Goal: Transaction & Acquisition: Purchase product/service

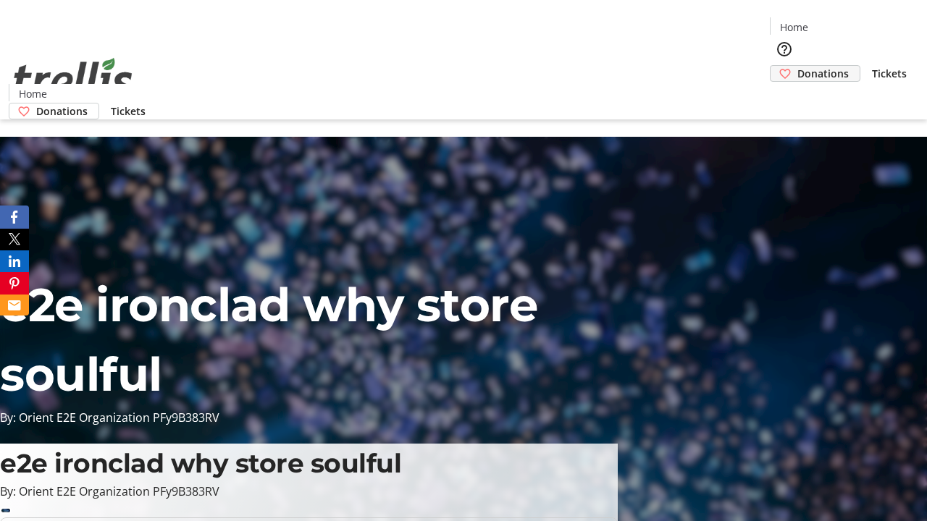
click at [797, 66] on span "Donations" at bounding box center [822, 73] width 51 height 15
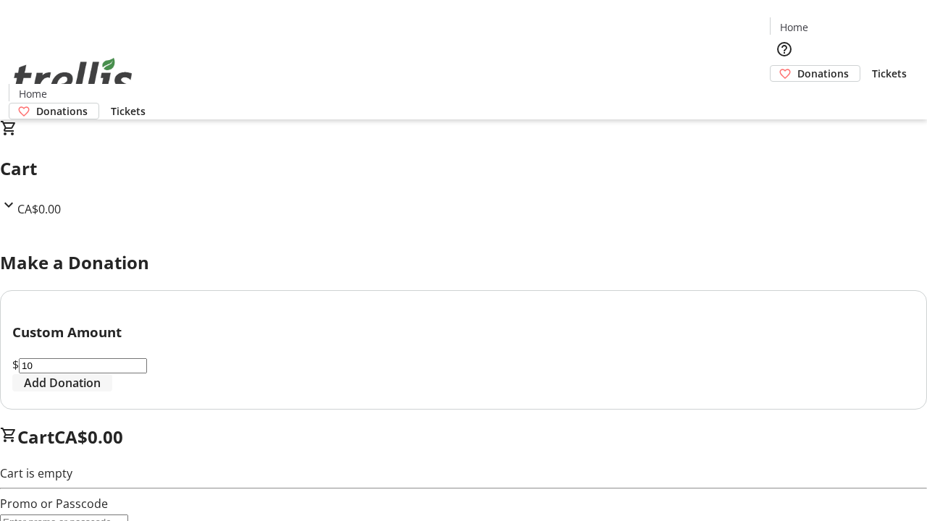
click at [101, 392] on span "Add Donation" at bounding box center [62, 382] width 77 height 17
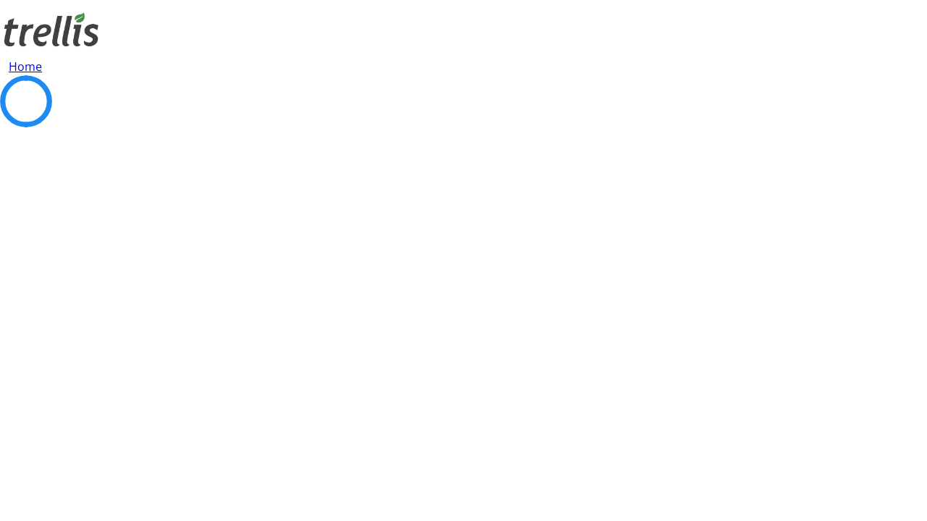
select select "CA"
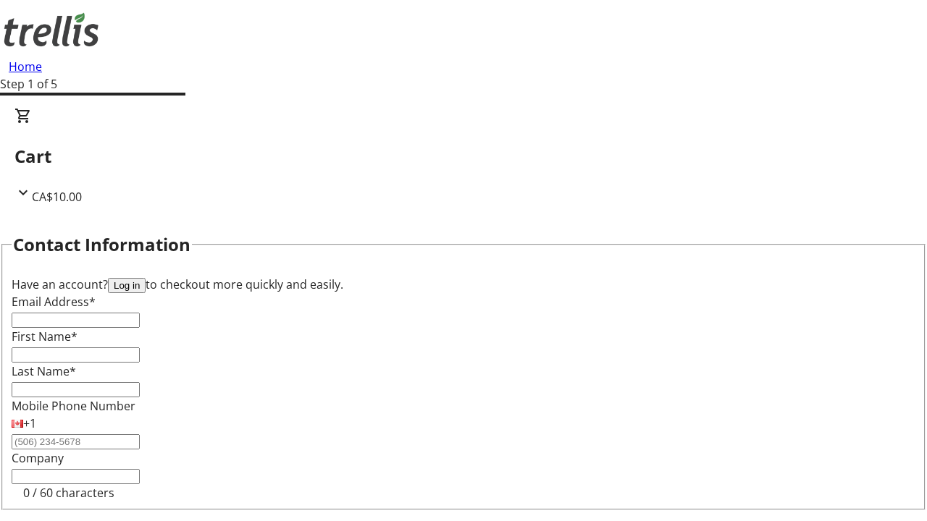
click at [146, 278] on button "Log in" at bounding box center [127, 285] width 38 height 15
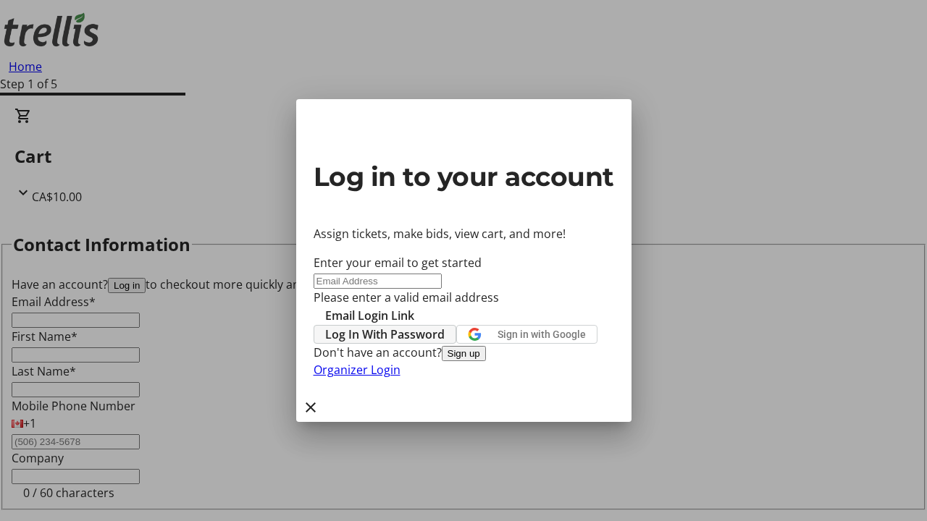
click at [444, 326] on span "Log In With Password" at bounding box center [384, 334] width 119 height 17
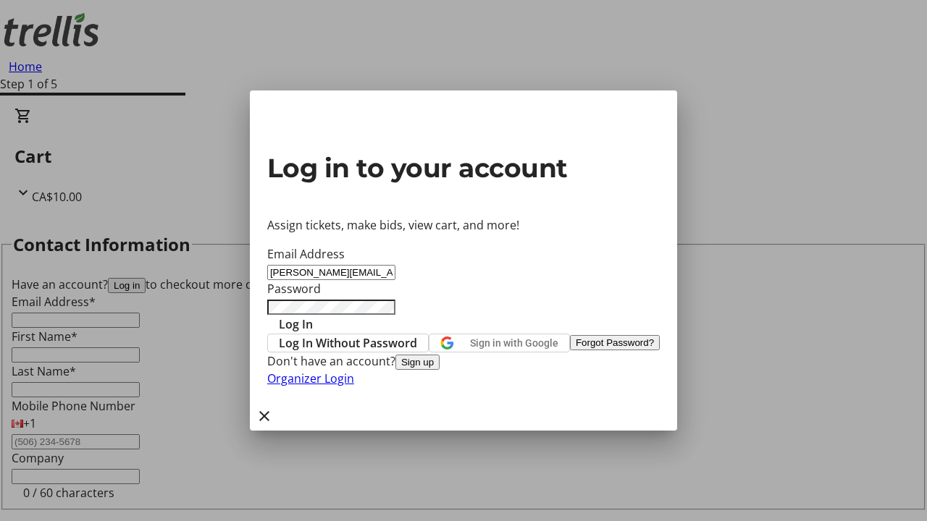
type input "[PERSON_NAME][EMAIL_ADDRESS][DOMAIN_NAME]"
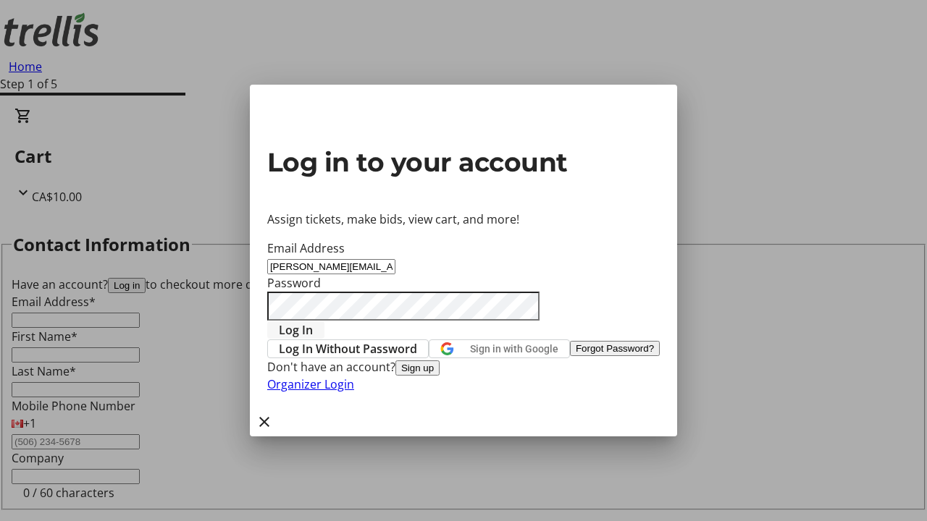
click at [313, 321] on span "Log In" at bounding box center [296, 329] width 34 height 17
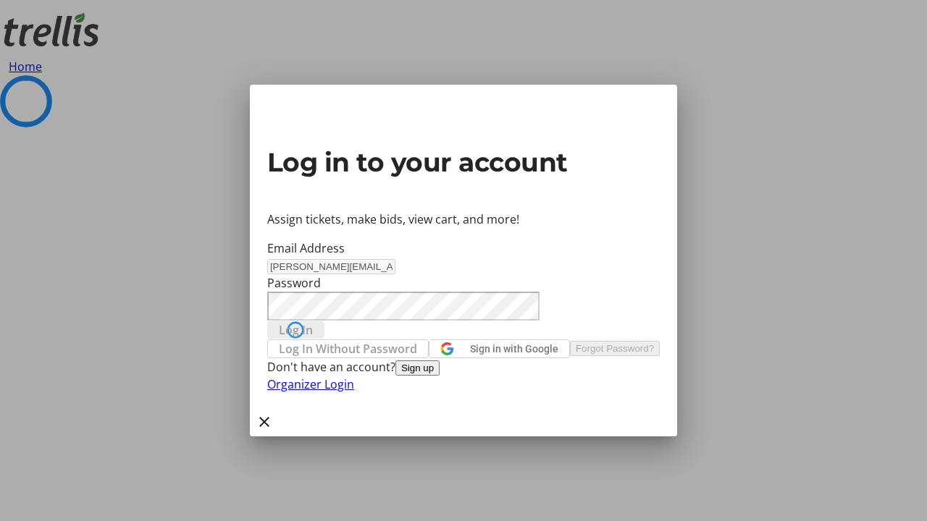
select select "CA"
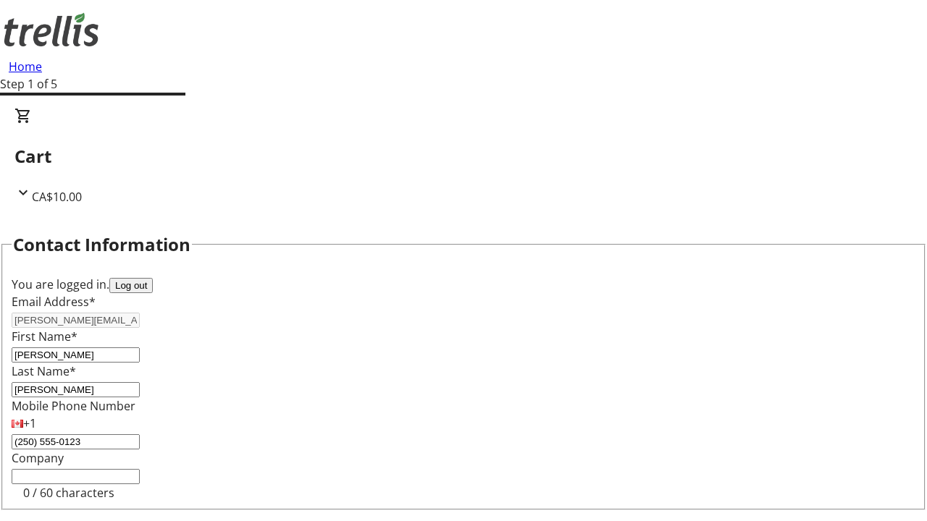
select select "CA"
type input "[STREET_ADDRESS][PERSON_NAME]"
type input "Kelowna"
select select "BC"
type input "Kelowna"
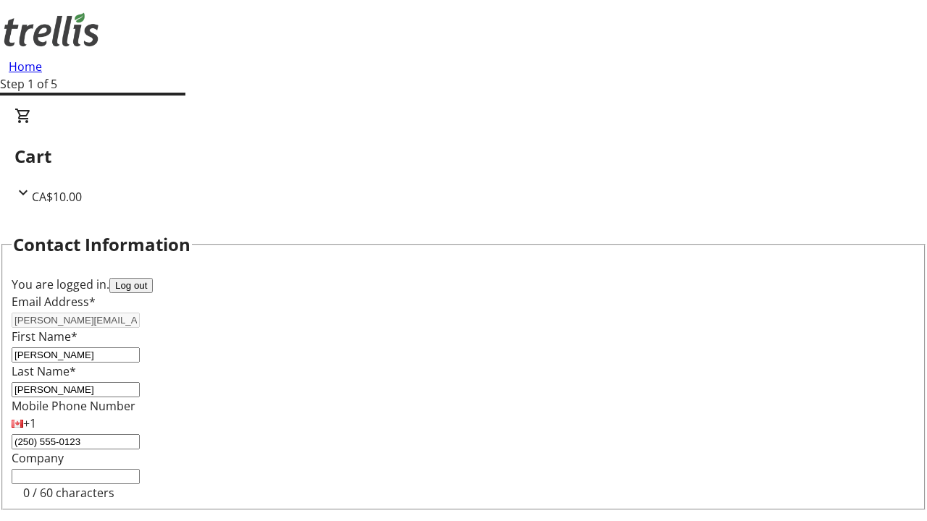
type input "V1Y 0C2"
